Goal: Task Accomplishment & Management: Complete application form

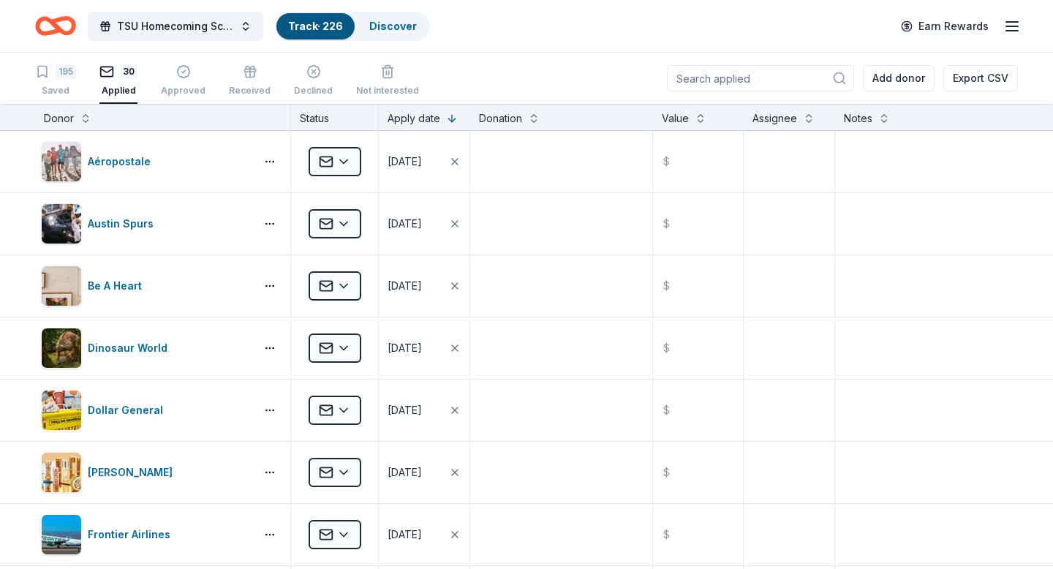
scroll to position [1, 0]
click at [61, 74] on div "195" at bounding box center [66, 71] width 20 height 15
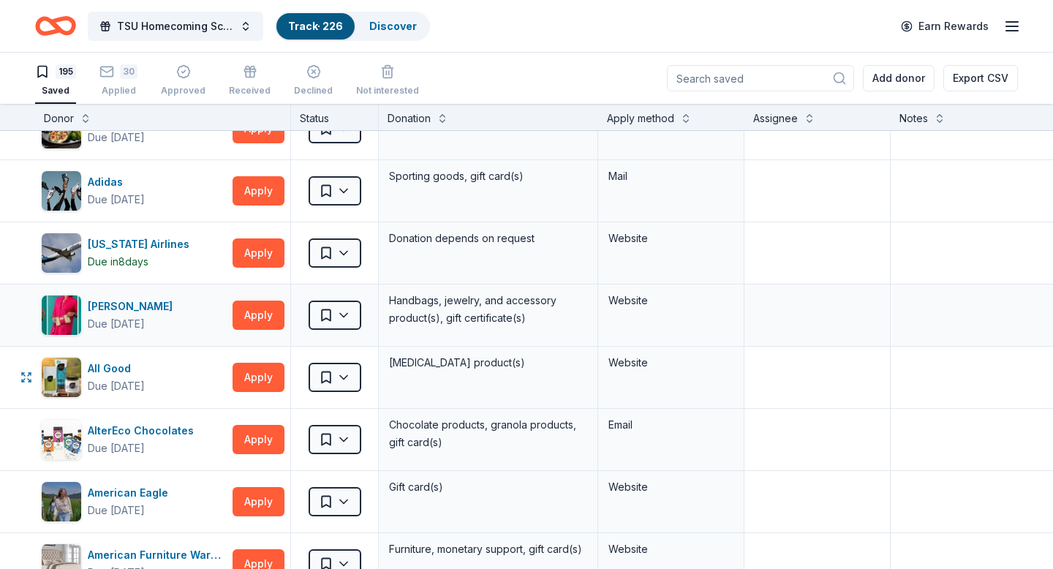
scroll to position [34, 0]
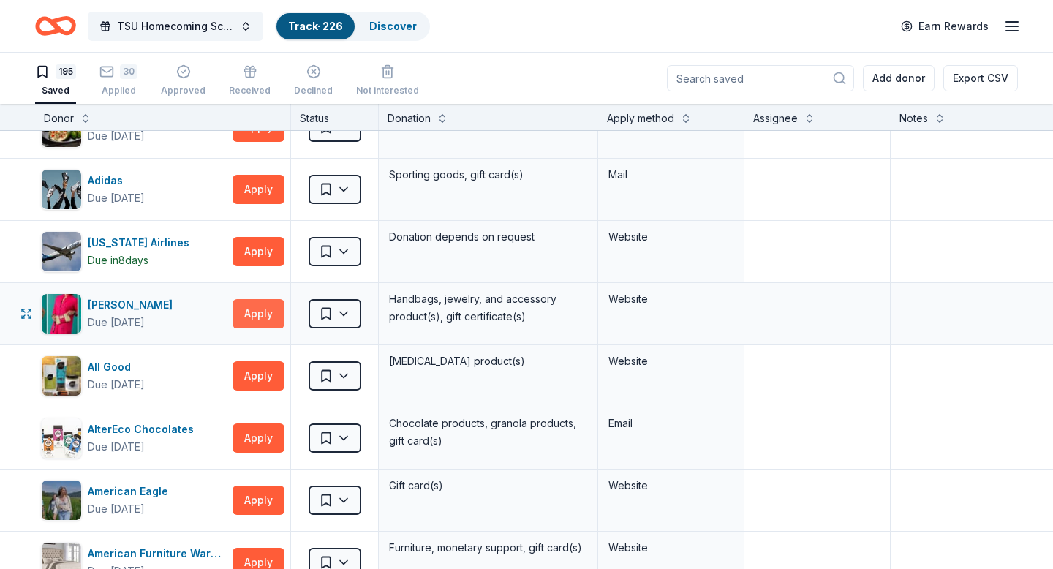
click at [268, 313] on button "Apply" at bounding box center [259, 313] width 52 height 29
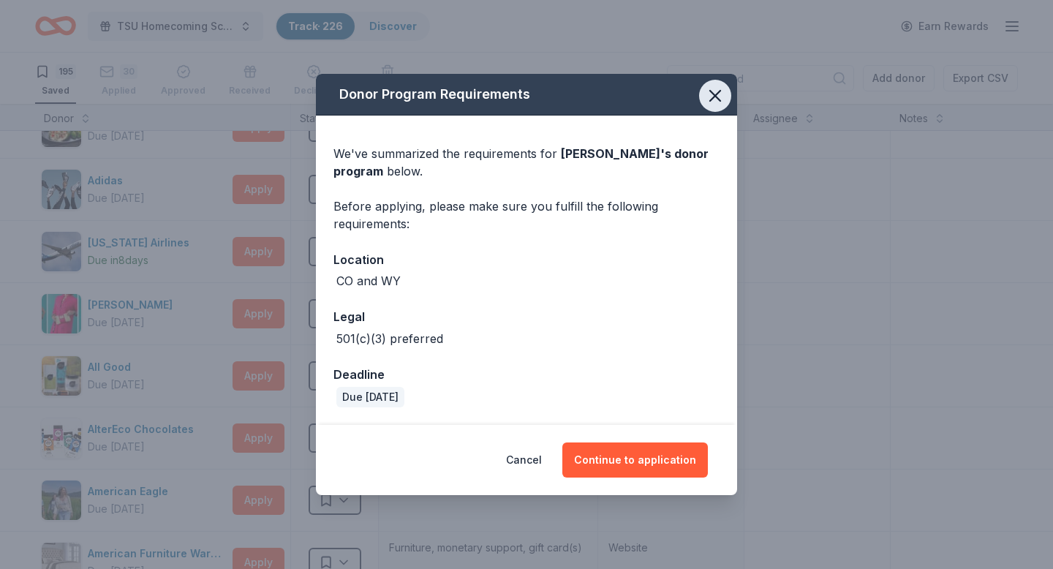
click at [711, 102] on icon "button" at bounding box center [715, 96] width 20 height 20
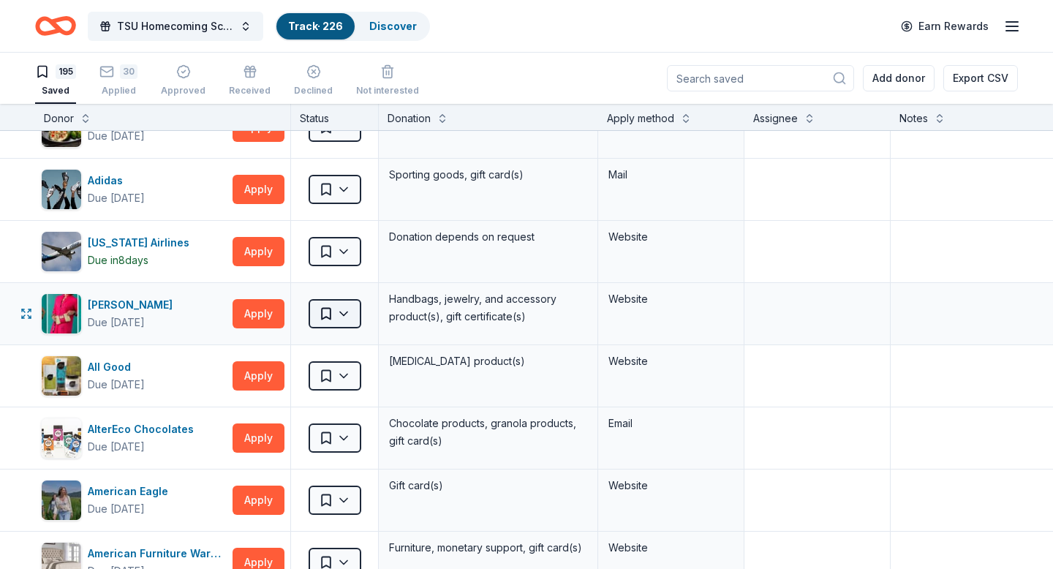
click at [344, 318] on html "TSU Homecoming Scholarship Fundraiser Track · 226 Discover Earn Rewards 195 Sav…" at bounding box center [526, 284] width 1053 height 569
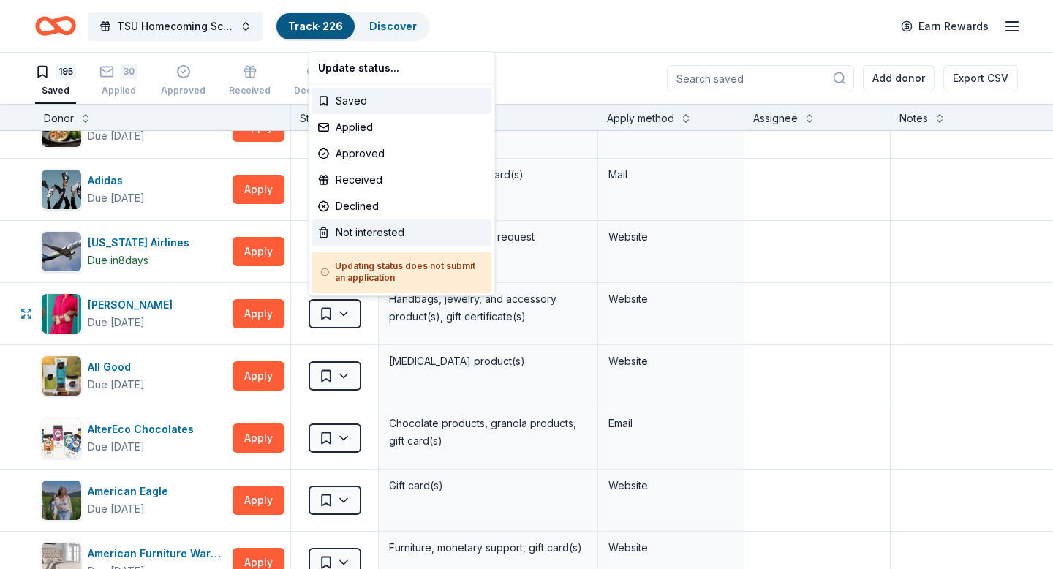
click at [363, 239] on div "Not interested" at bounding box center [402, 232] width 180 height 26
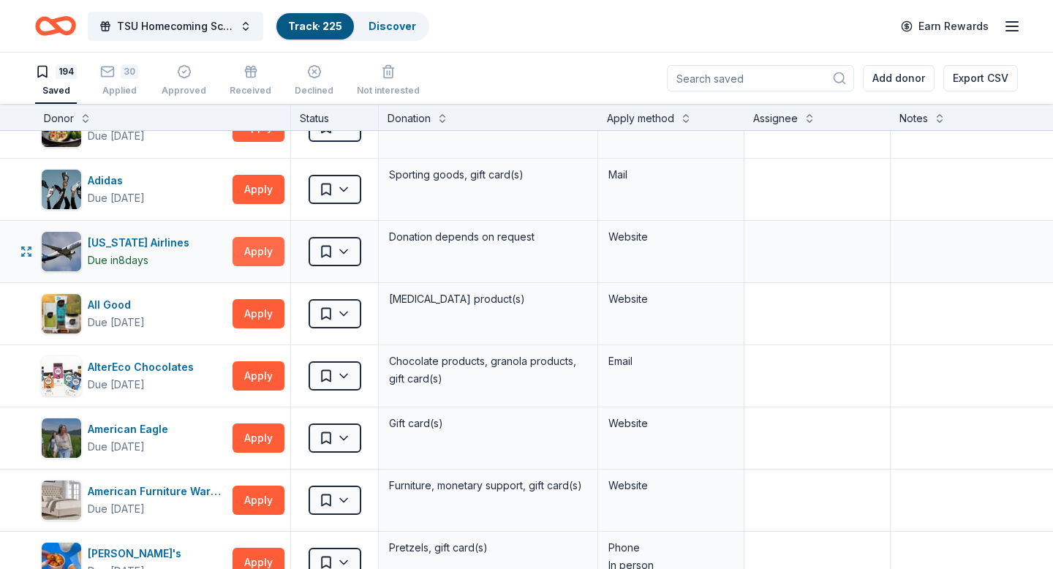
click at [265, 254] on button "Apply" at bounding box center [259, 251] width 52 height 29
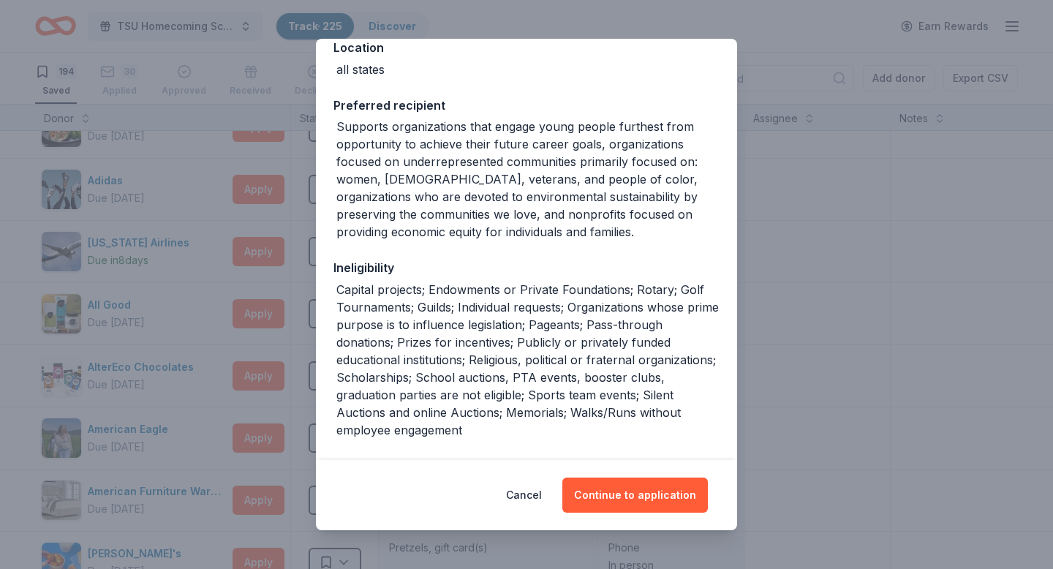
scroll to position [0, 0]
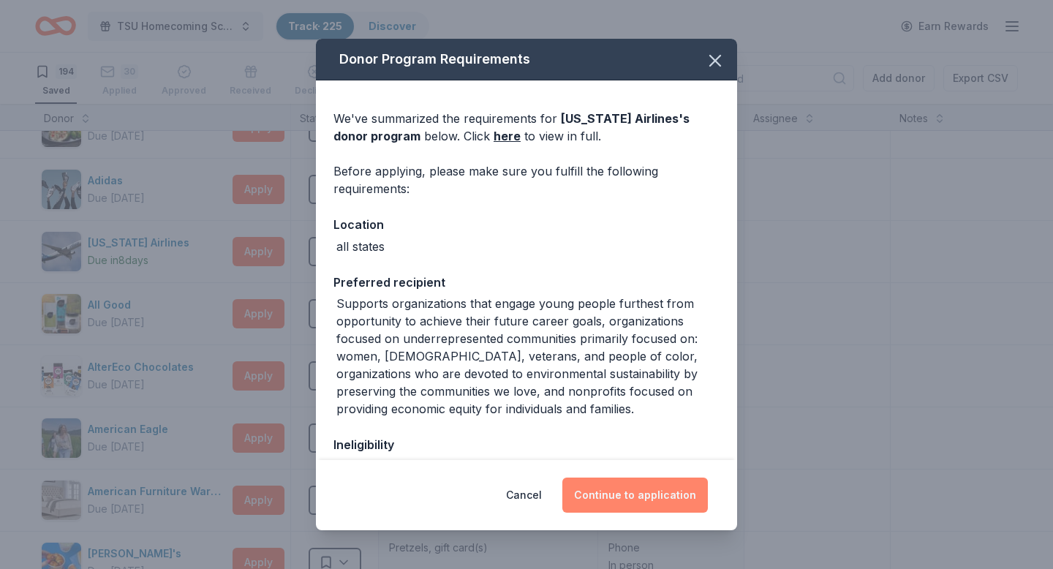
click at [630, 495] on button "Continue to application" at bounding box center [635, 494] width 146 height 35
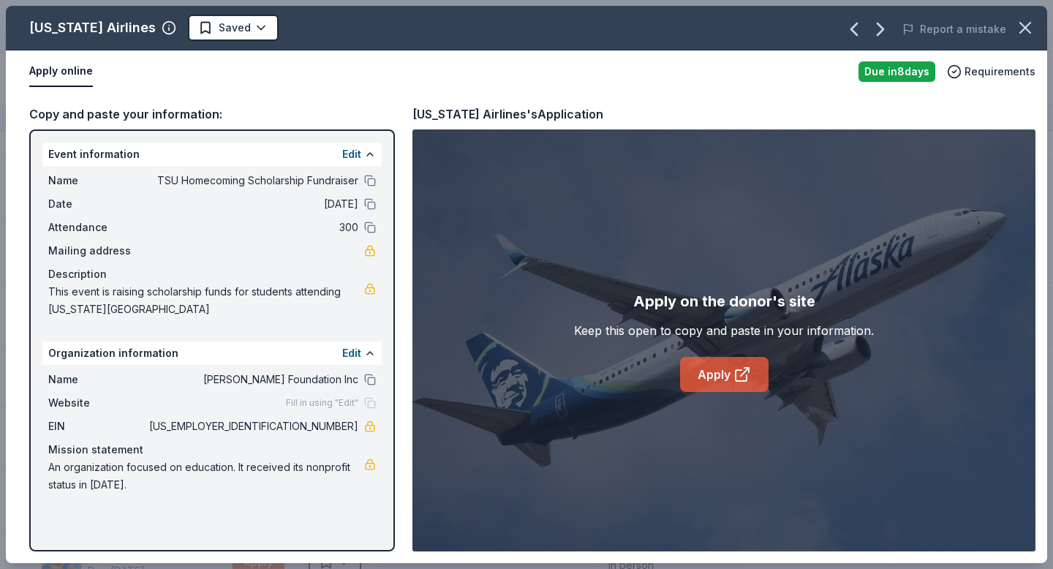
click at [725, 383] on link "Apply" at bounding box center [724, 374] width 88 height 35
